Goal: Information Seeking & Learning: Learn about a topic

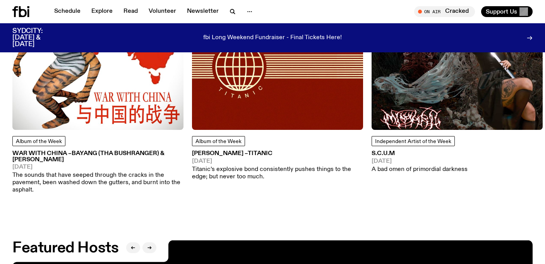
scroll to position [1050, 0]
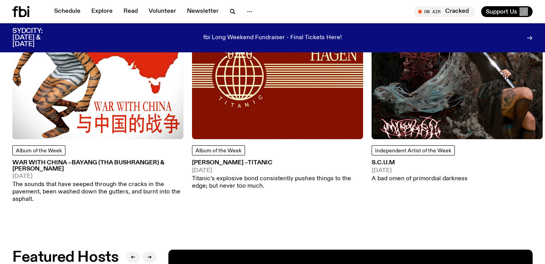
click at [414, 84] on img at bounding box center [457, 53] width 171 height 171
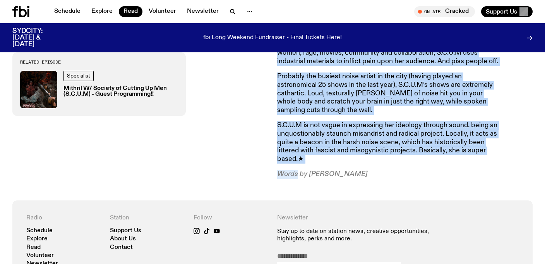
scroll to position [426, 0]
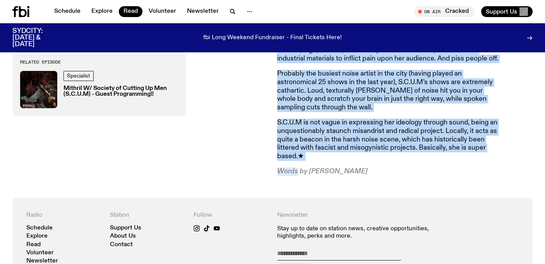
drag, startPoint x: 278, startPoint y: 90, endPoint x: 361, endPoint y: 176, distance: 120.3
click at [361, 176] on div "Society of Cutting Up Men (S.C.U.M) is a bad omen of primordial darkness. She h…" at bounding box center [272, 69] width 545 height 257
copy article "Society of Cutting Up Men (S.C.U.M) is a bad omen of primordial darkness. She h…"
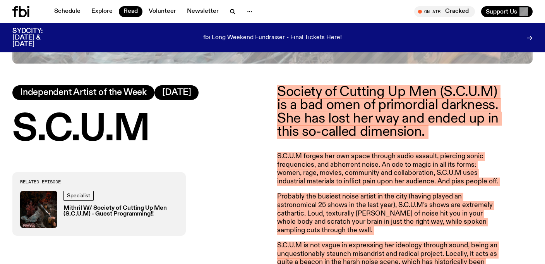
scroll to position [304, 0]
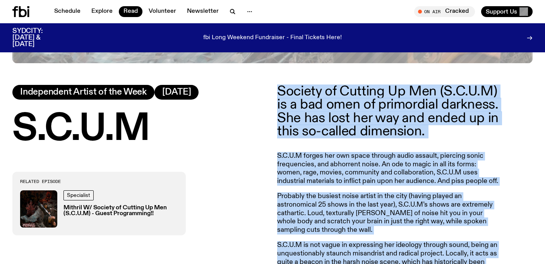
click at [117, 214] on h3 "Mithril W/ Society of Cutting Up Men (S.C.U.M) - Guest Programming!!" at bounding box center [121, 211] width 115 height 12
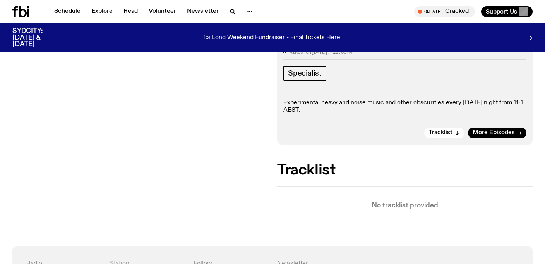
scroll to position [182, 0]
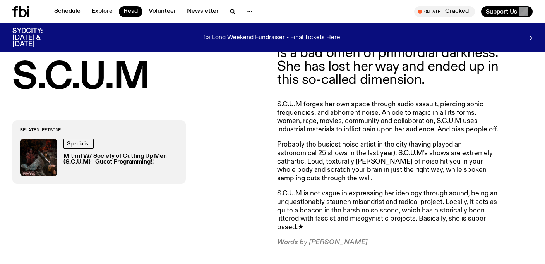
scroll to position [356, 0]
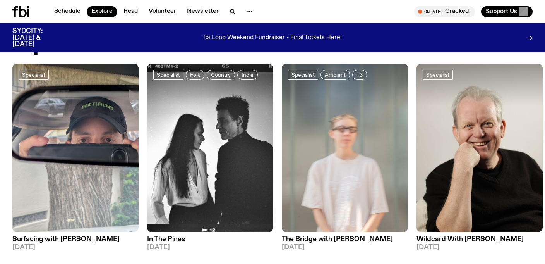
scroll to position [596, 0]
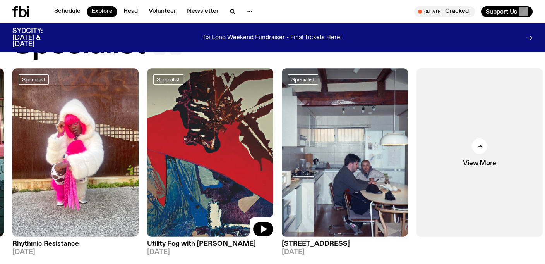
click at [253, 185] on img at bounding box center [210, 152] width 126 height 169
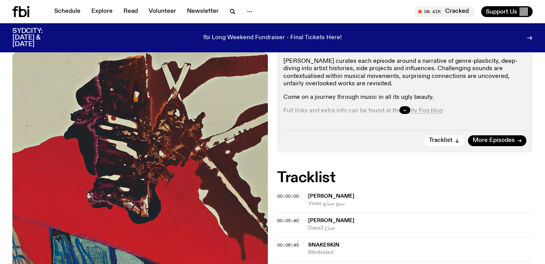
scroll to position [291, 0]
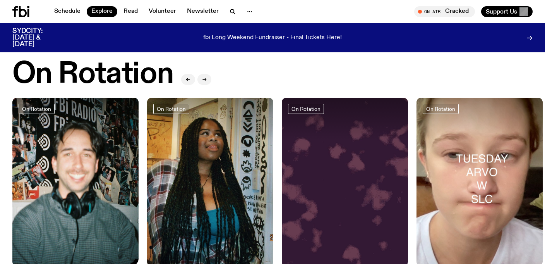
scroll to position [596, 0]
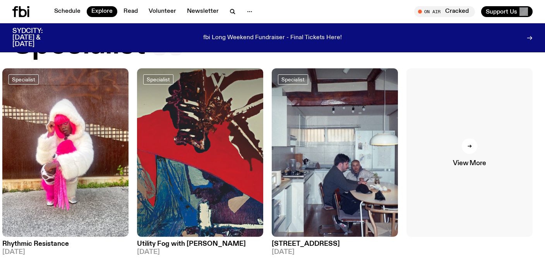
click at [468, 151] on div at bounding box center [469, 145] width 15 height 15
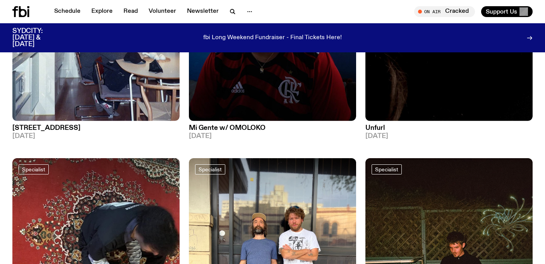
scroll to position [996, 0]
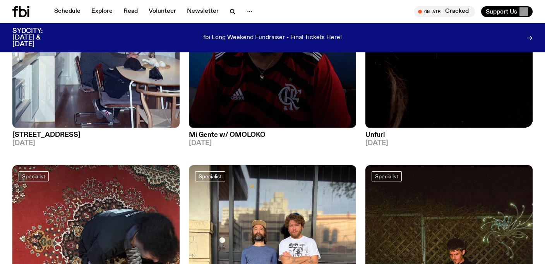
click at [458, 84] on img at bounding box center [449, 16] width 167 height 223
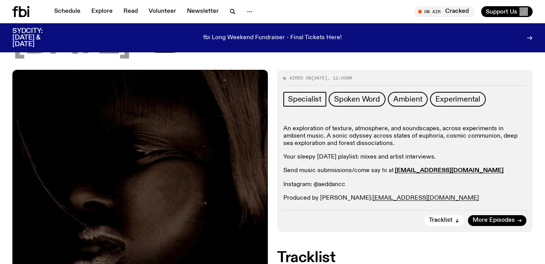
scroll to position [9, 0]
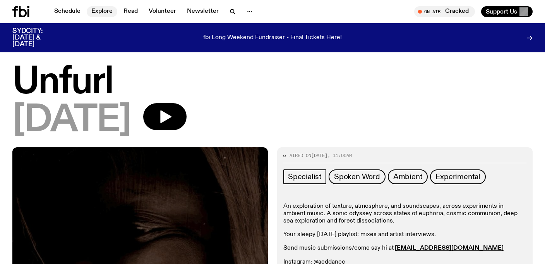
click at [101, 13] on link "Explore" at bounding box center [102, 11] width 31 height 11
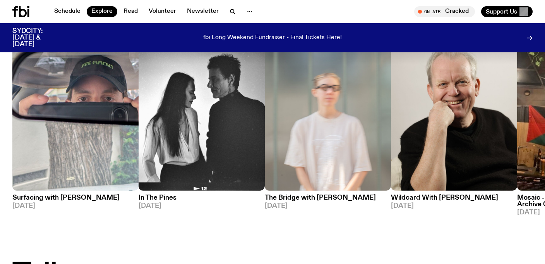
scroll to position [865, 0]
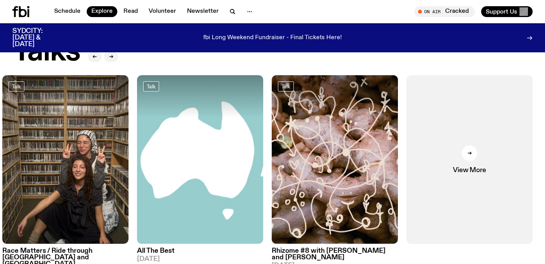
click at [528, 159] on link "View More" at bounding box center [470, 159] width 126 height 169
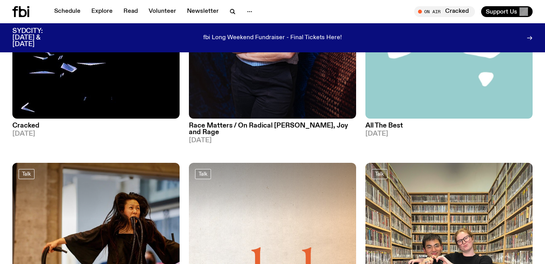
scroll to position [330, 0]
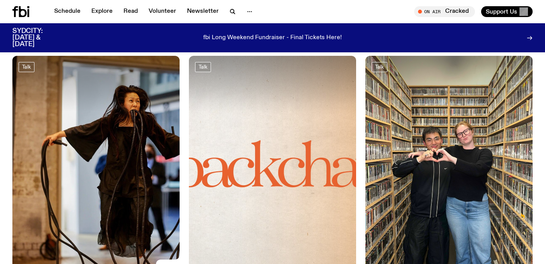
click at [108, 154] on img at bounding box center [95, 167] width 167 height 223
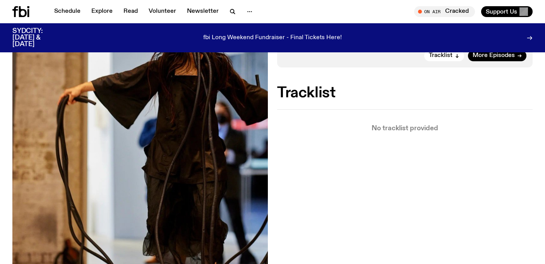
scroll to position [126, 0]
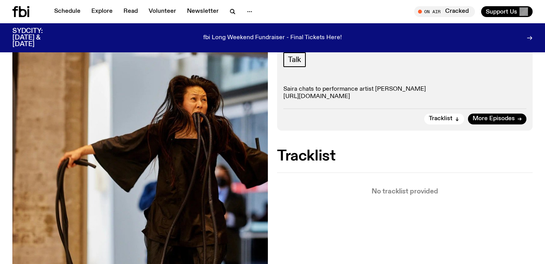
click at [324, 98] on link "[URL][DOMAIN_NAME]" at bounding box center [317, 96] width 67 height 6
